Goal: Task Accomplishment & Management: Manage account settings

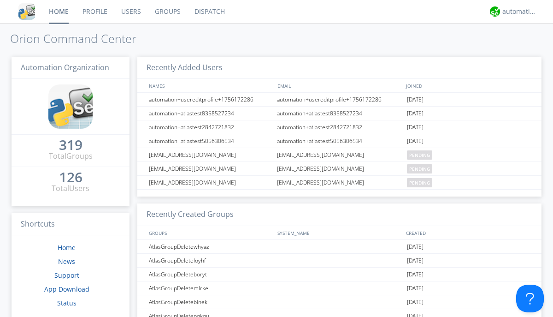
click at [130, 12] on link "Users" at bounding box center [131, 11] width 34 height 23
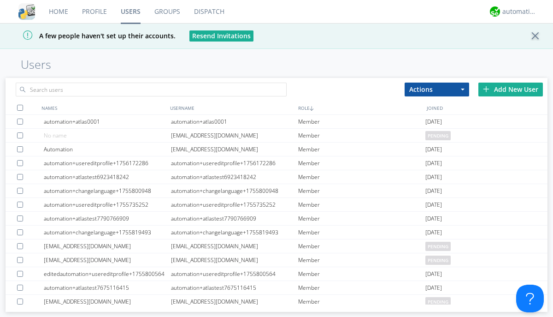
click at [511, 89] on div "Add New User" at bounding box center [510, 89] width 65 height 14
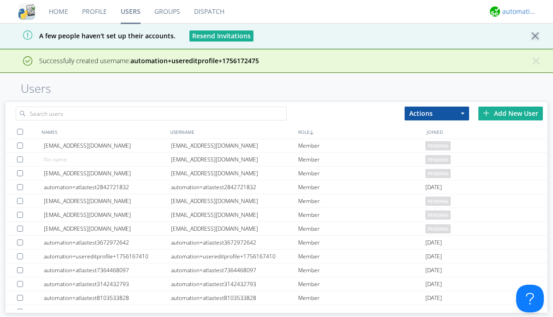
click at [517, 12] on div "automation+atlas" at bounding box center [519, 11] width 35 height 9
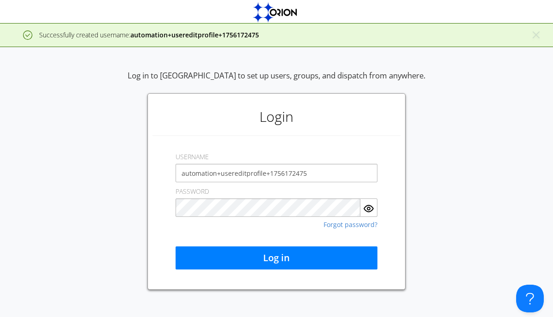
type input "automation+usereditprofile+1756172475"
click at [277, 258] on button "Log in" at bounding box center [277, 257] width 202 height 23
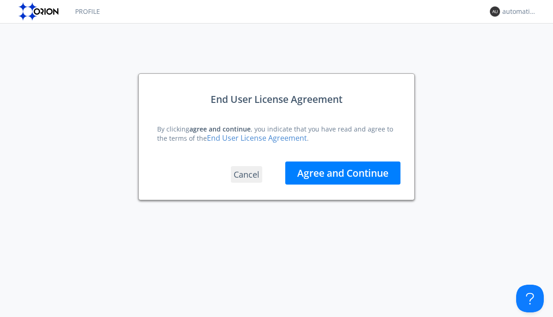
click at [343, 172] on button "Agree and Continue" at bounding box center [342, 172] width 115 height 23
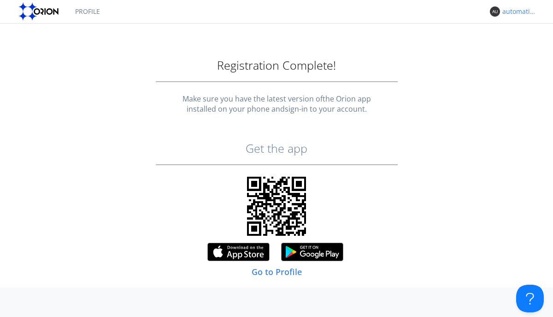
click at [517, 12] on div "automation+usereditprofile+1756172475" at bounding box center [519, 11] width 35 height 9
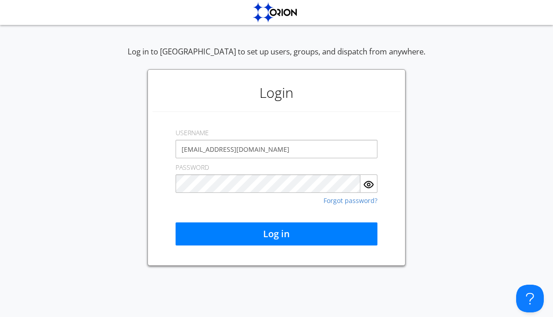
type input "[EMAIL_ADDRESS][DOMAIN_NAME]"
click at [277, 234] on button "Log in" at bounding box center [277, 233] width 202 height 23
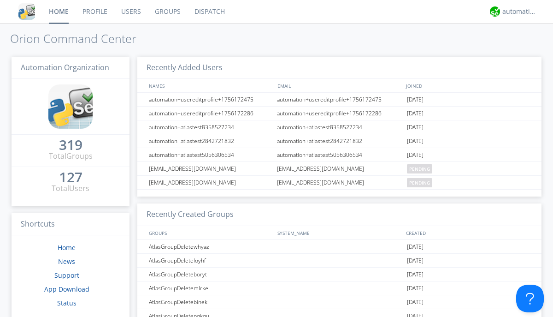
click at [130, 12] on link "Users" at bounding box center [131, 11] width 34 height 23
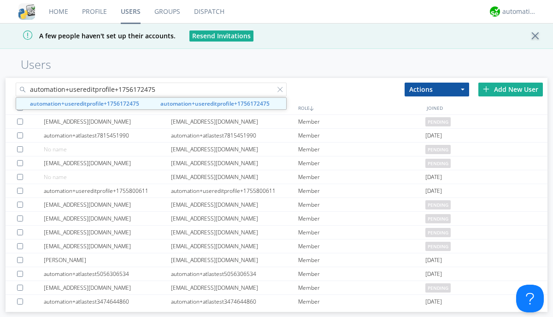
type input "automation+usereditprofile+1756172475"
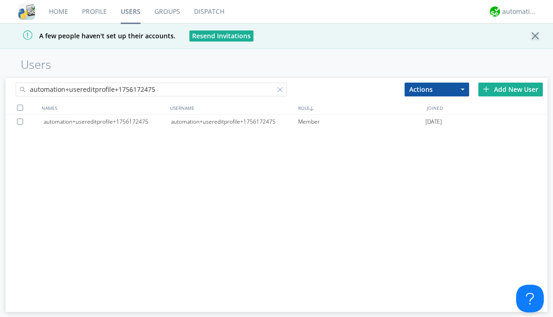
click at [234, 121] on div "automation+usereditprofile+1756172475" at bounding box center [234, 122] width 127 height 14
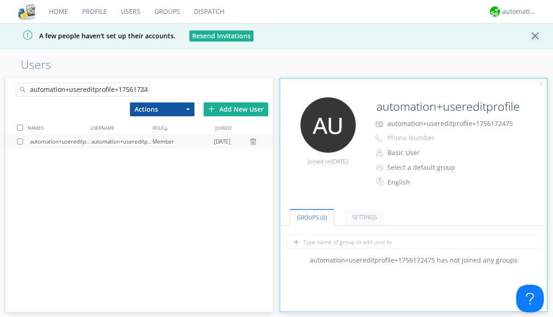
click at [363, 217] on link "Settings" at bounding box center [365, 217] width 40 height 16
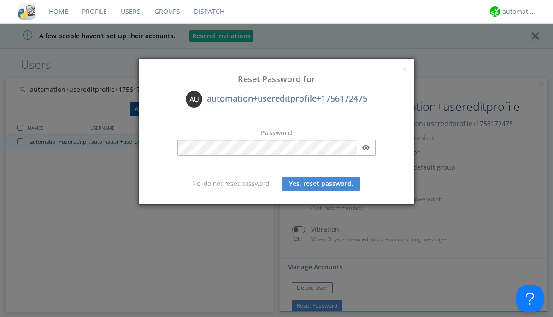
click at [321, 183] on button "Yes, reset password." at bounding box center [321, 184] width 78 height 14
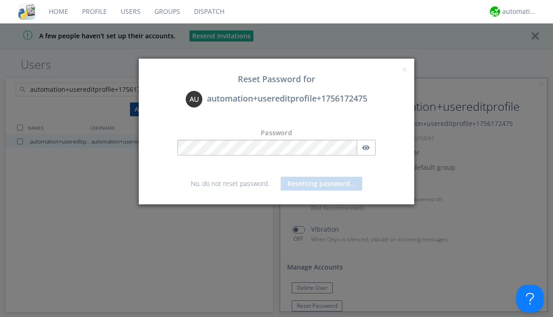
scroll to position [245, 0]
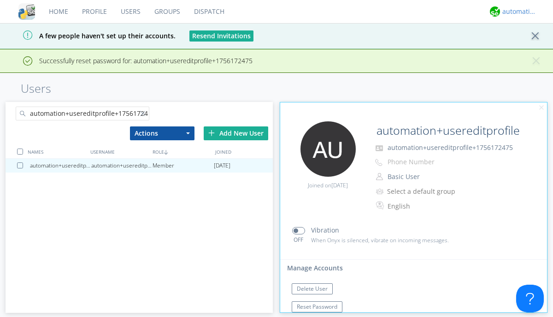
click at [517, 12] on div "automation+atlas" at bounding box center [519, 11] width 35 height 9
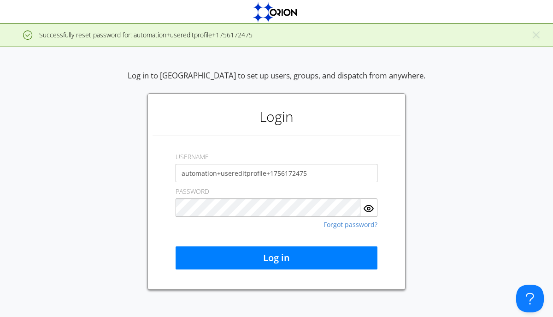
type input "automation+usereditprofile+1756172475"
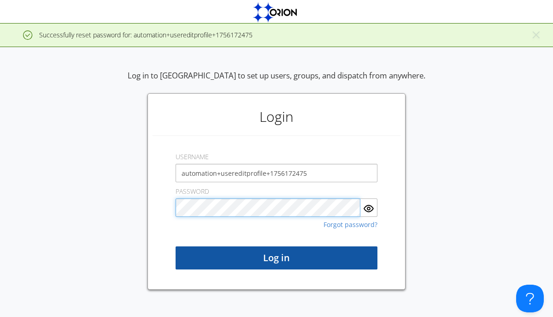
click at [277, 258] on button "Log in" at bounding box center [277, 257] width 202 height 23
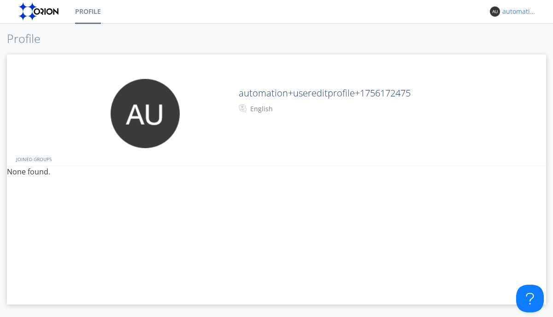
click at [517, 12] on div "automation+usereditprofile+1756172475" at bounding box center [519, 11] width 35 height 9
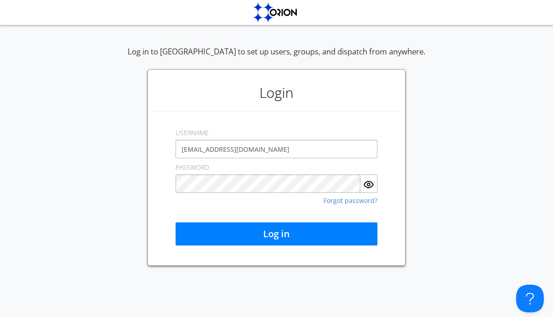
type input "[EMAIL_ADDRESS][DOMAIN_NAME]"
click at [277, 234] on button "Log in" at bounding box center [277, 233] width 202 height 23
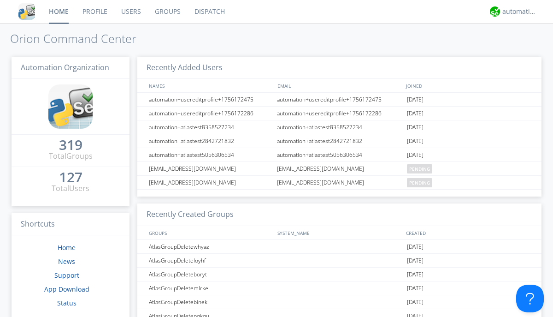
click at [130, 12] on link "Users" at bounding box center [131, 11] width 34 height 23
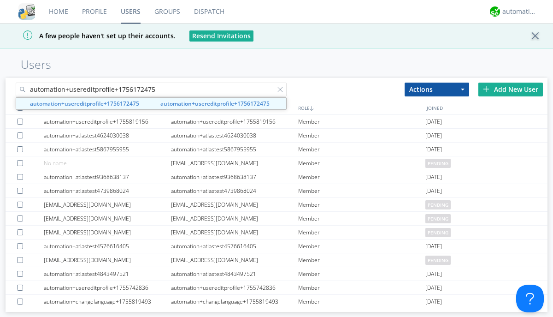
type input "automation+usereditprofile+1756172475"
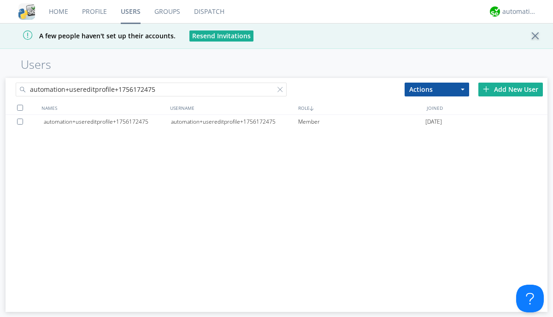
click at [22, 121] on div at bounding box center [21, 121] width 9 height 6
click at [437, 89] on button "Actions" at bounding box center [437, 89] width 65 height 14
click at [0, 0] on link "Delete User" at bounding box center [0, 0] width 0 height 0
